Goal: Task Accomplishment & Management: Manage account settings

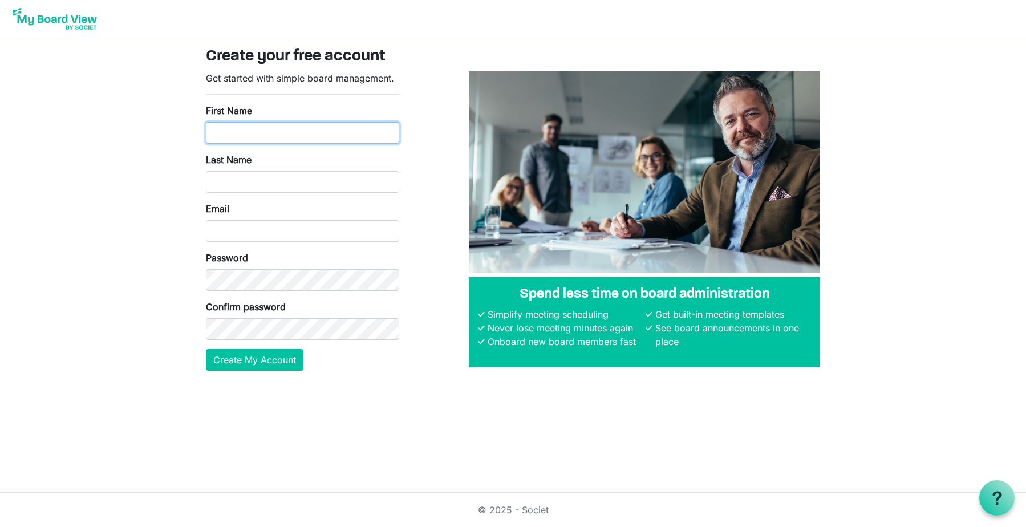
click at [241, 134] on input "First Name" at bounding box center [302, 133] width 193 height 22
type input "[PERSON_NAME]"
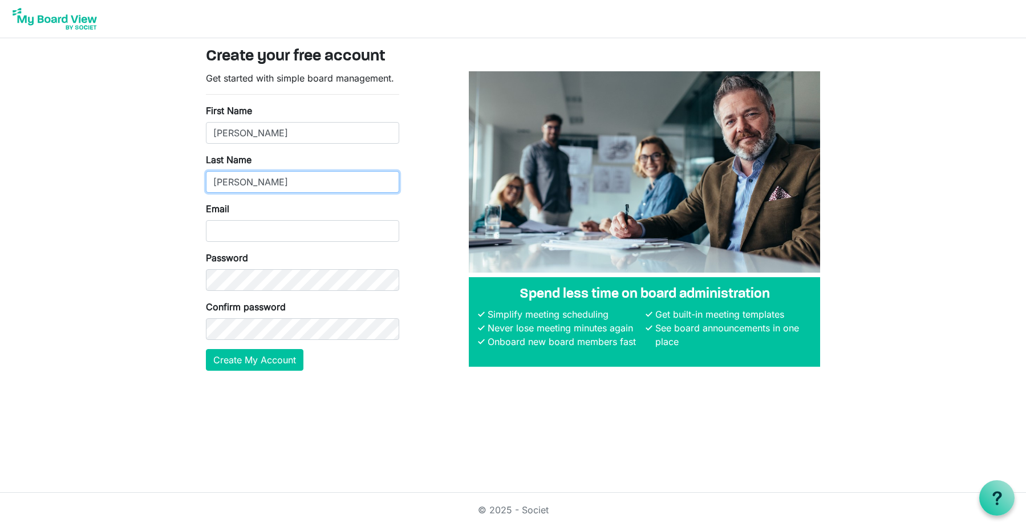
type input "Nixon"
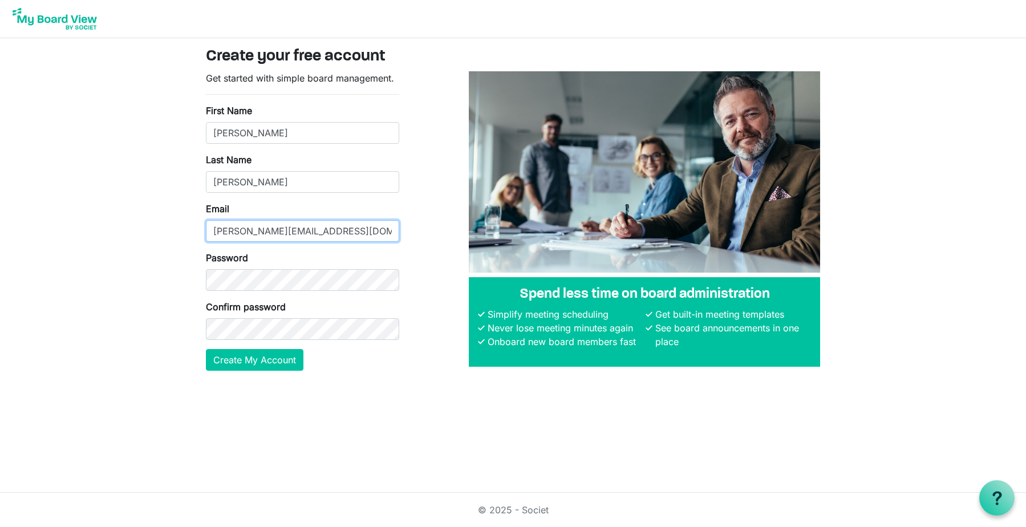
type input "[PERSON_NAME][EMAIL_ADDRESS][DOMAIN_NAME]"
click at [257, 360] on button "Create My Account" at bounding box center [254, 360] width 97 height 22
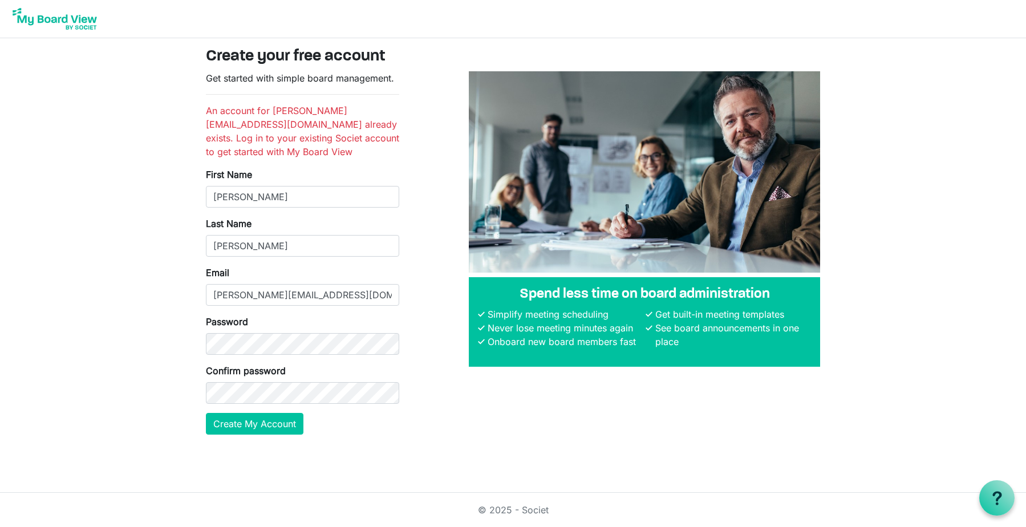
click at [56, 19] on img at bounding box center [54, 19] width 91 height 29
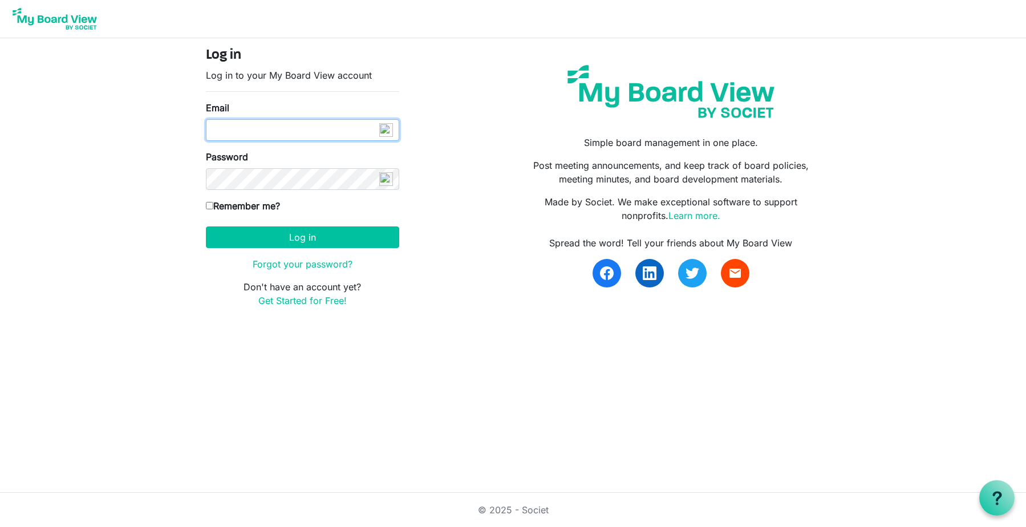
click at [217, 130] on input "Email" at bounding box center [302, 130] width 193 height 22
type input "[PERSON_NAME][EMAIL_ADDRESS][DOMAIN_NAME]"
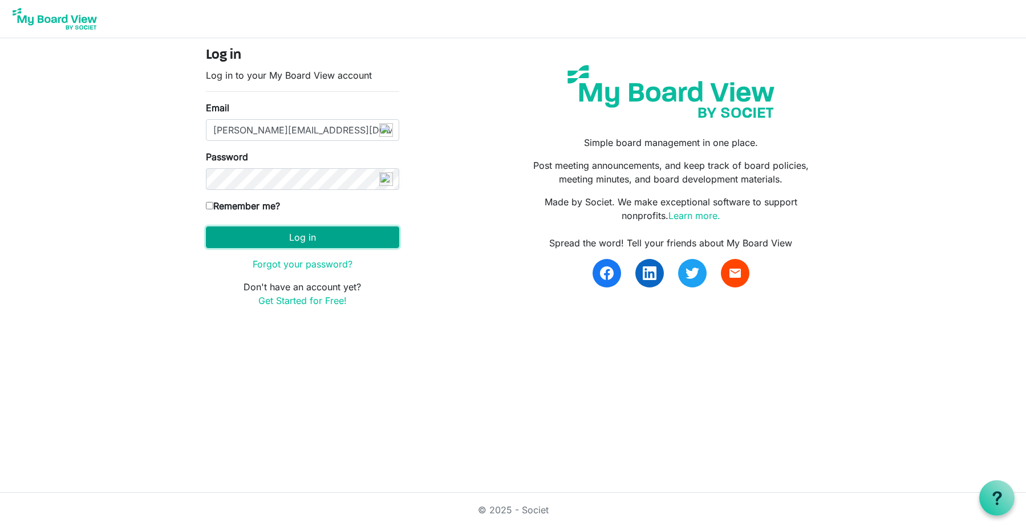
click at [302, 238] on button "Log in" at bounding box center [302, 237] width 193 height 22
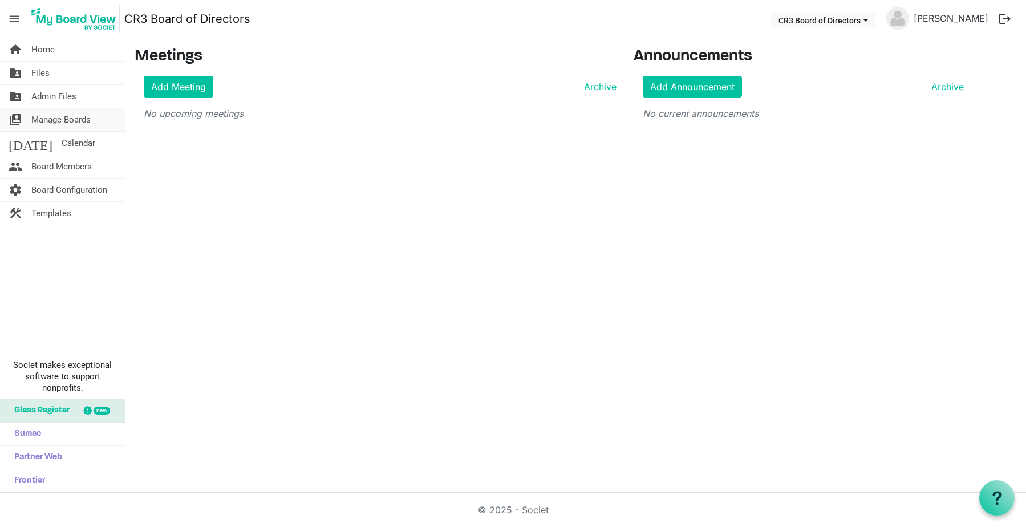
click at [48, 119] on span "Manage Boards" at bounding box center [60, 119] width 59 height 23
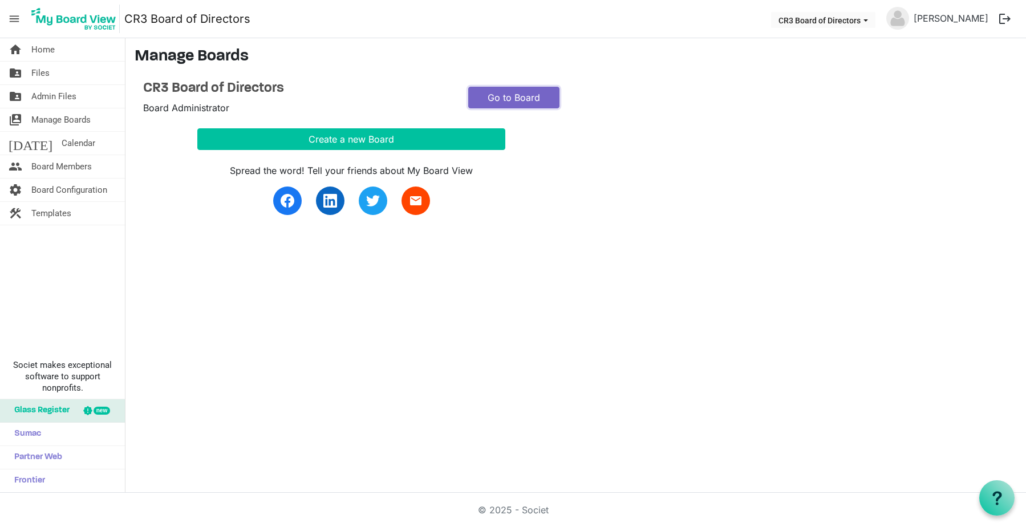
click at [539, 103] on link "Go to Board" at bounding box center [513, 98] width 91 height 22
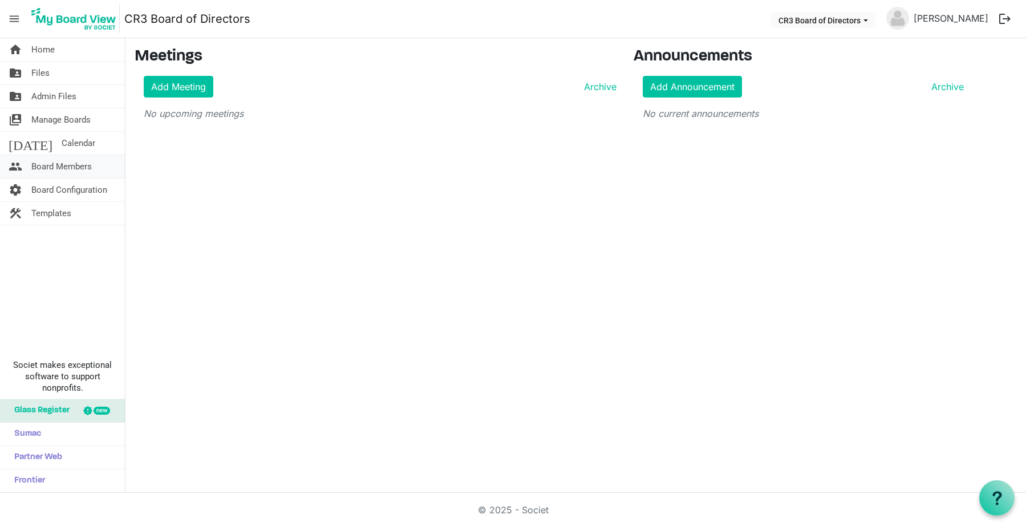
click at [75, 164] on span "Board Members" at bounding box center [61, 166] width 60 height 23
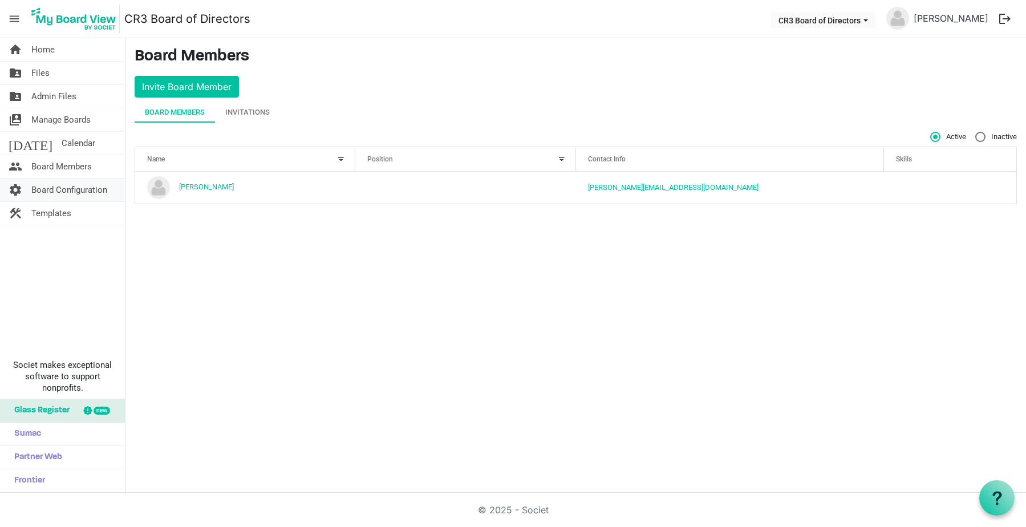
click at [72, 190] on span "Board Configuration" at bounding box center [69, 189] width 76 height 23
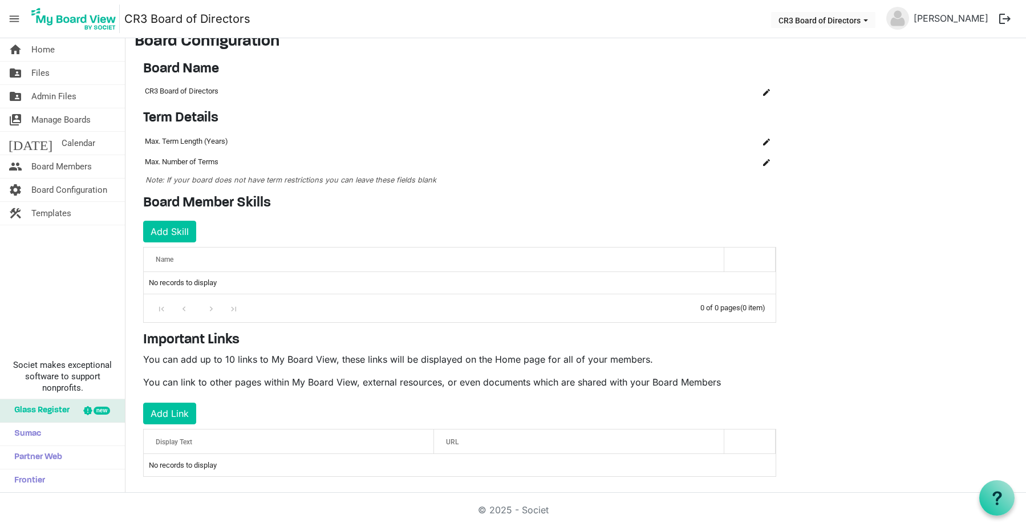
scroll to position [26, 0]
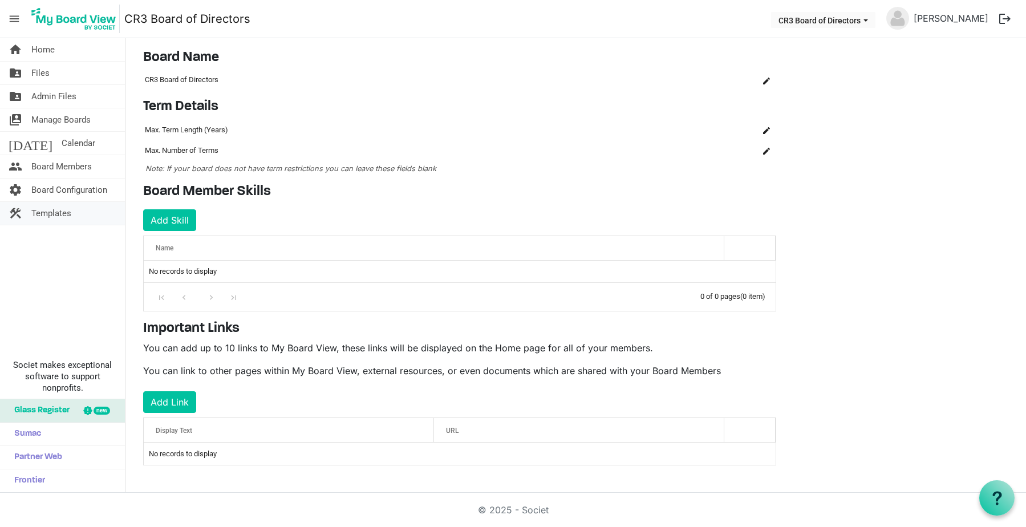
click at [62, 216] on span "Templates" at bounding box center [51, 213] width 40 height 23
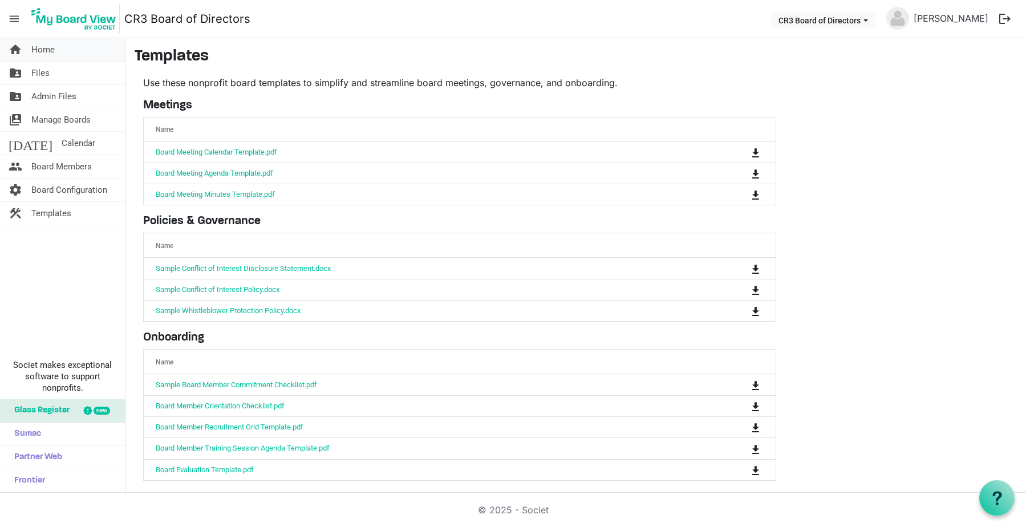
click at [48, 50] on span "Home" at bounding box center [42, 49] width 23 height 23
